Goal: Book appointment/travel/reservation

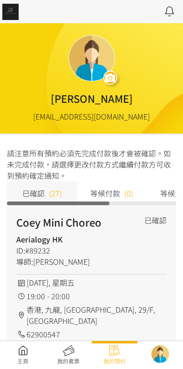
click at [17, 350] on link at bounding box center [23, 355] width 46 height 20
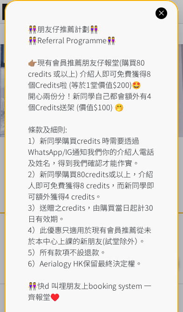
click at [154, 4] on div "👭朋友仔推薦計劃👭 👭Referral Programme👭 👉🏽現有會員推薦朋友仔報堂(購買80 credits 或以上) 介紹人即可免費獲得8個Credi…" at bounding box center [92, 168] width 174 height 337
click at [160, 9] on icon at bounding box center [161, 13] width 9 height 9
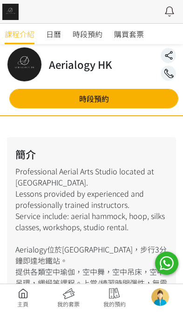
scroll to position [93, 0]
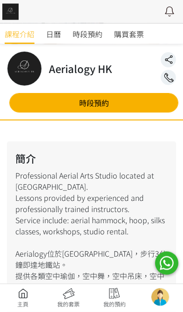
click at [53, 107] on link "時段預約" at bounding box center [93, 103] width 169 height 20
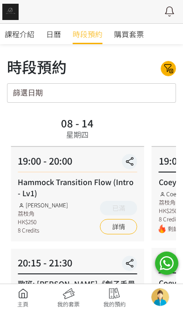
click at [133, 230] on link "詳情" at bounding box center [118, 226] width 37 height 15
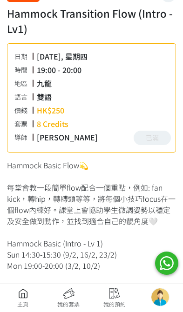
scroll to position [180, 0]
